Goal: Check status: Check status

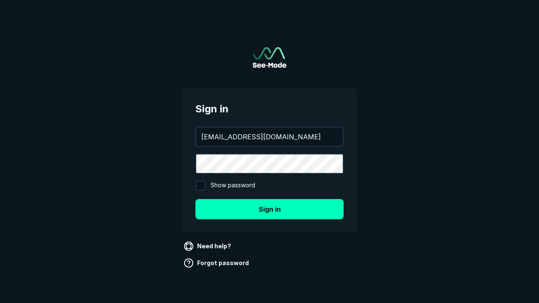
type input "[EMAIL_ADDRESS][DOMAIN_NAME]"
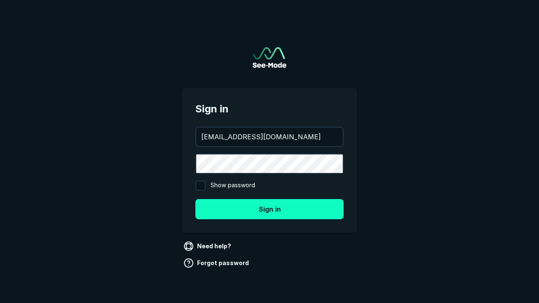
click at [270, 209] on button "Sign in" at bounding box center [269, 209] width 148 height 20
